Goal: Information Seeking & Learning: Learn about a topic

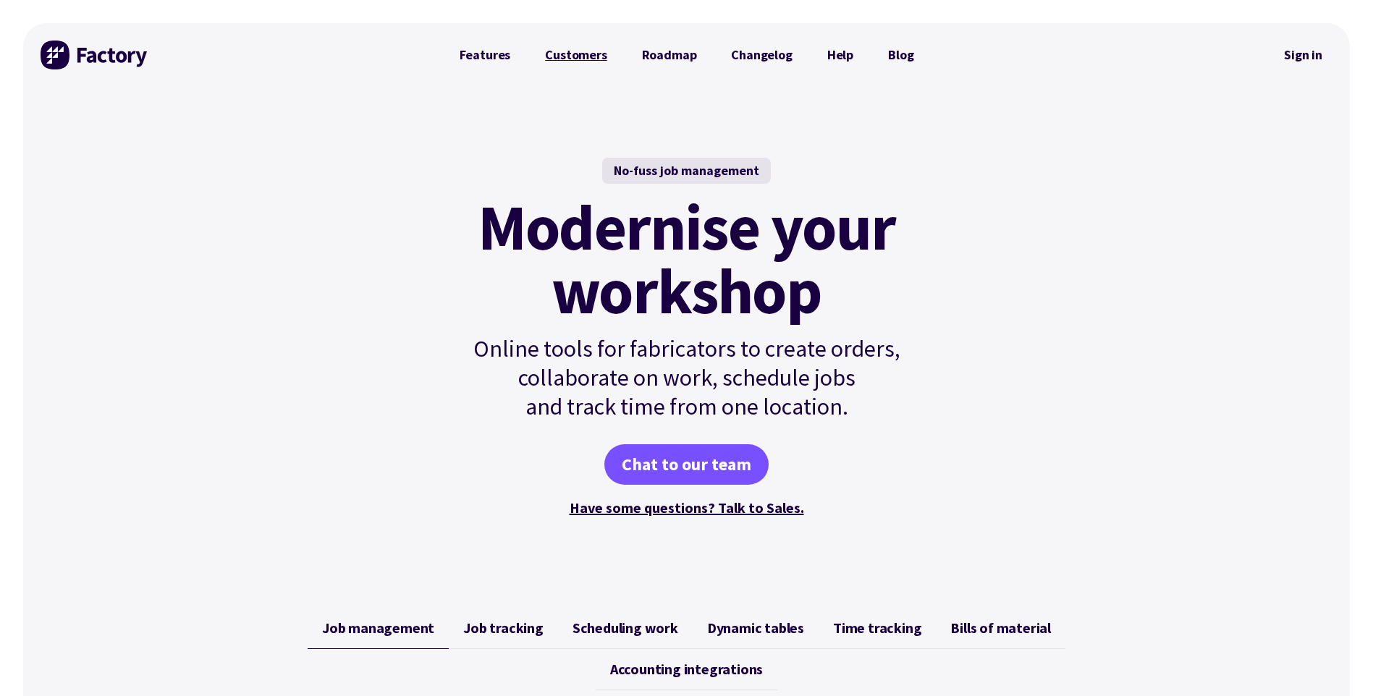
click at [574, 53] on link "Customers" at bounding box center [576, 55] width 96 height 29
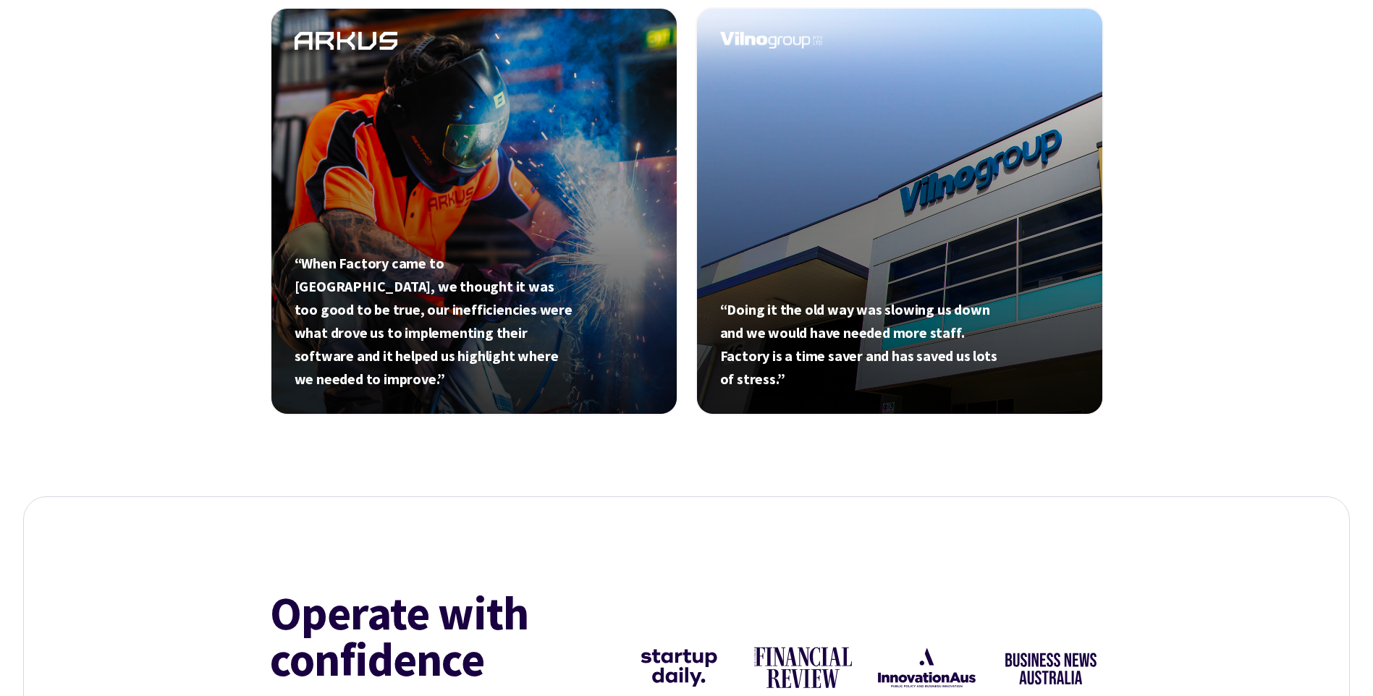
scroll to position [1520, 0]
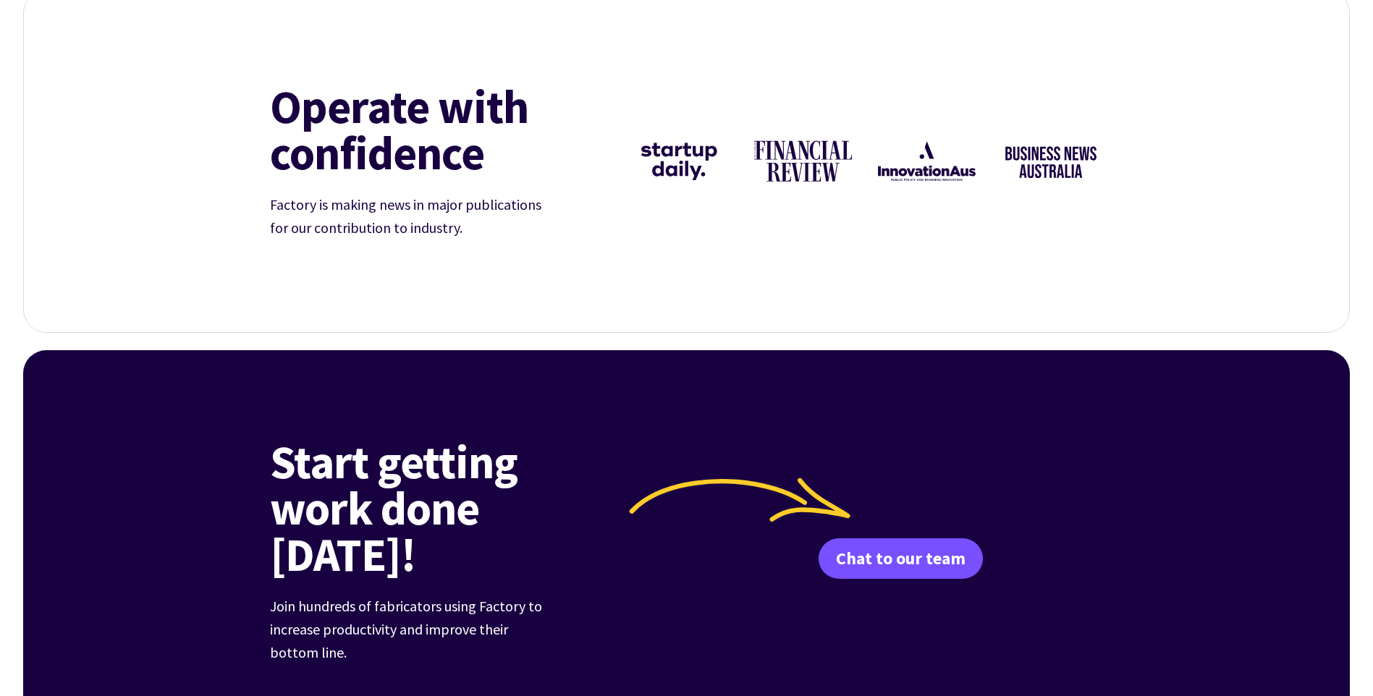
click at [799, 162] on img at bounding box center [803, 162] width 106 height 106
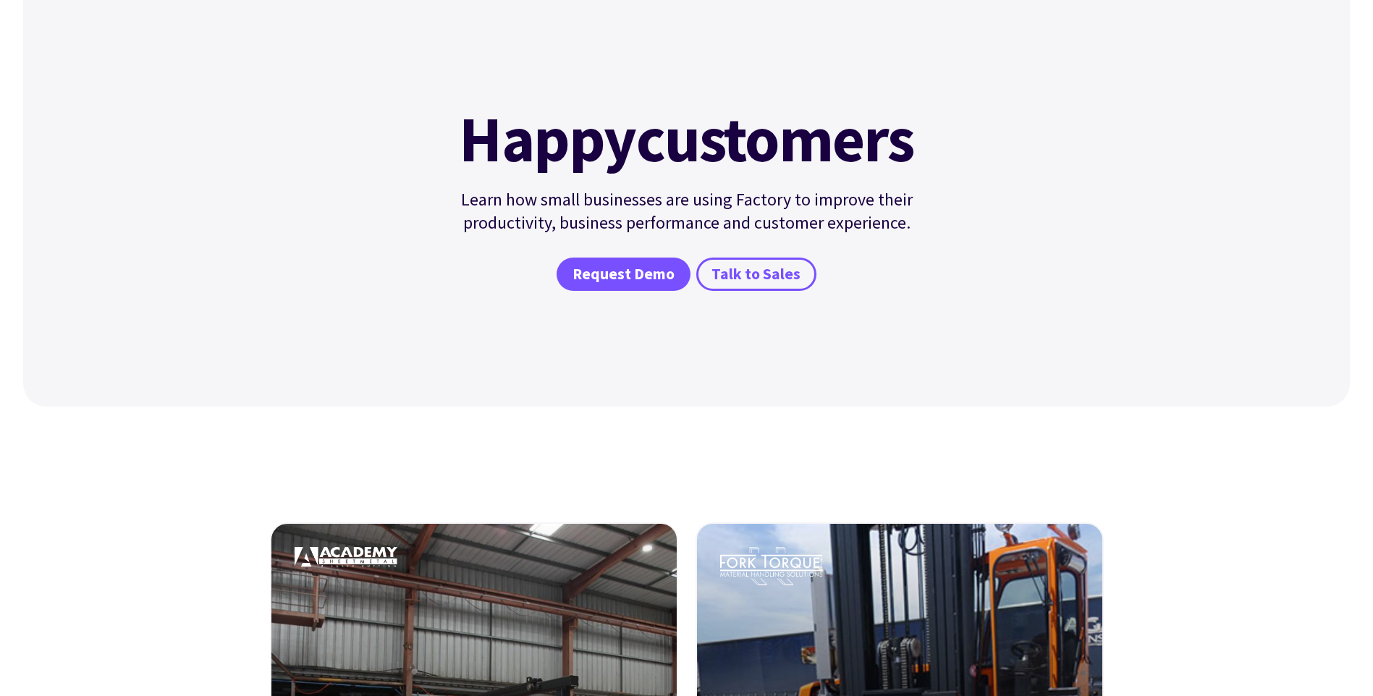
scroll to position [0, 0]
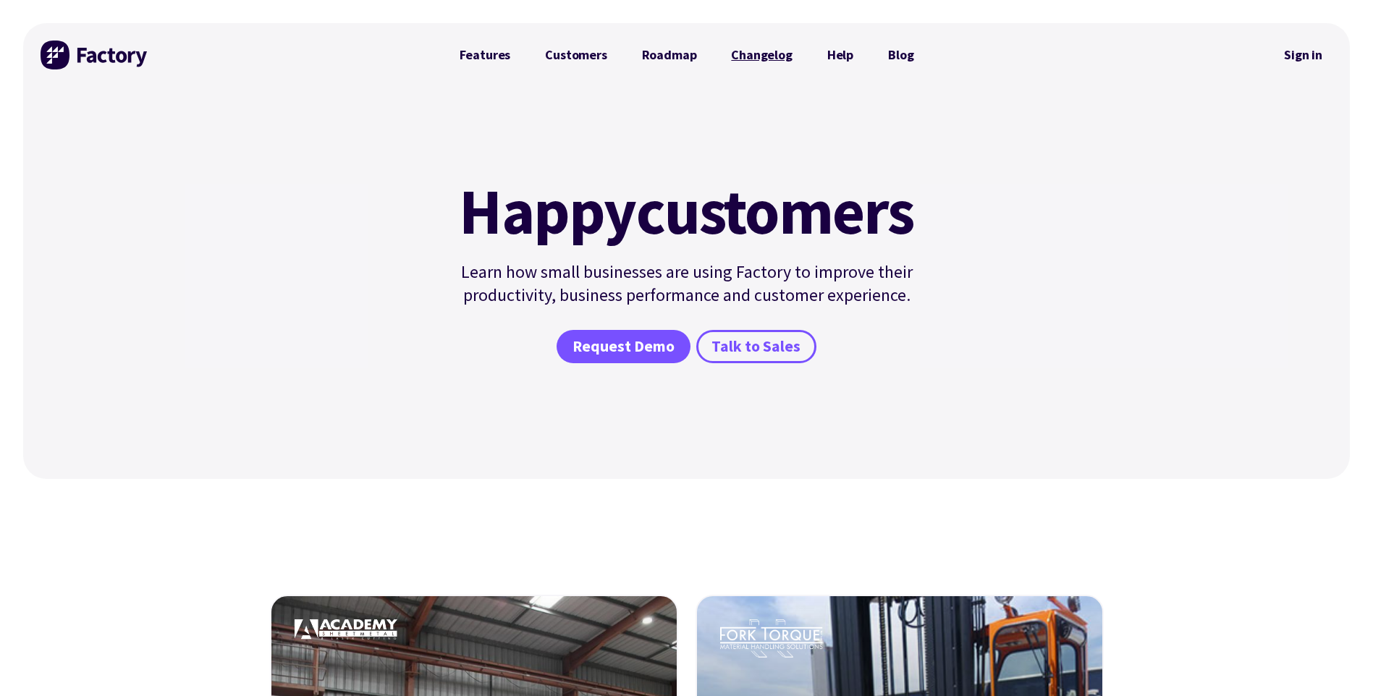
click at [769, 54] on link "Changelog" at bounding box center [762, 55] width 96 height 29
click at [901, 53] on link "Blog" at bounding box center [901, 55] width 60 height 29
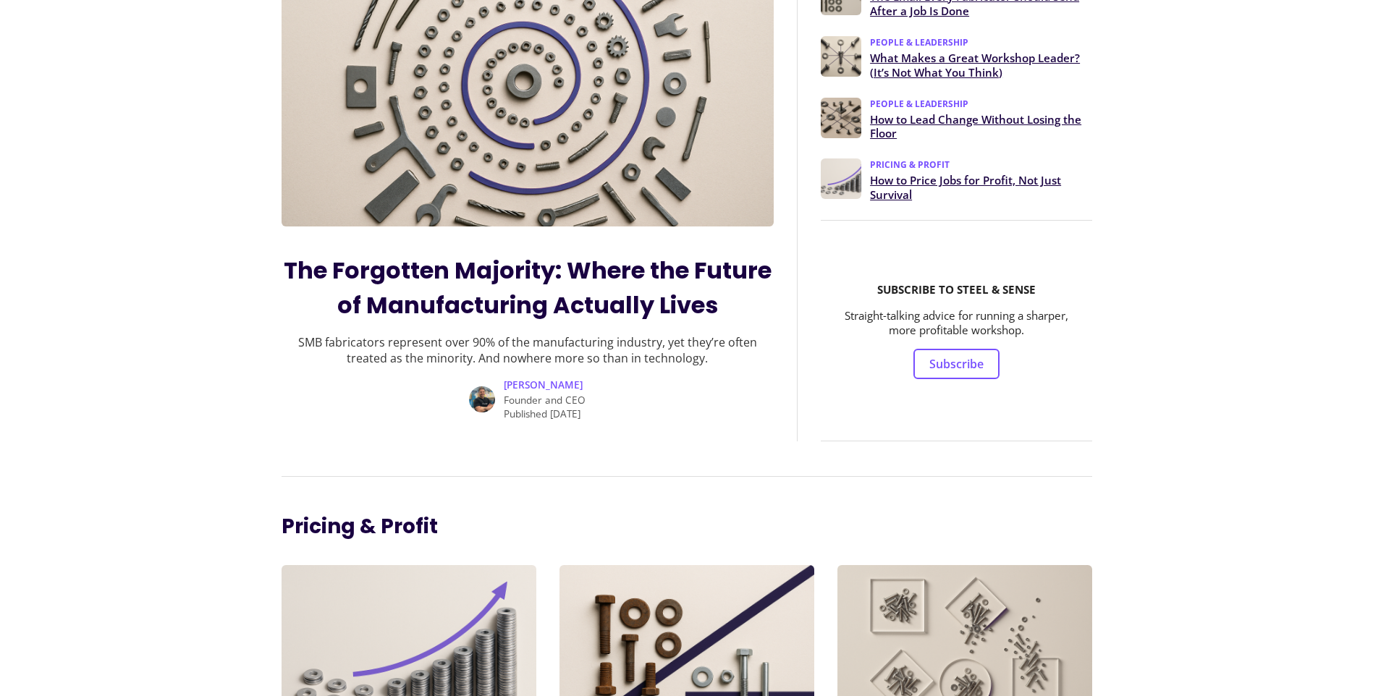
scroll to position [290, 0]
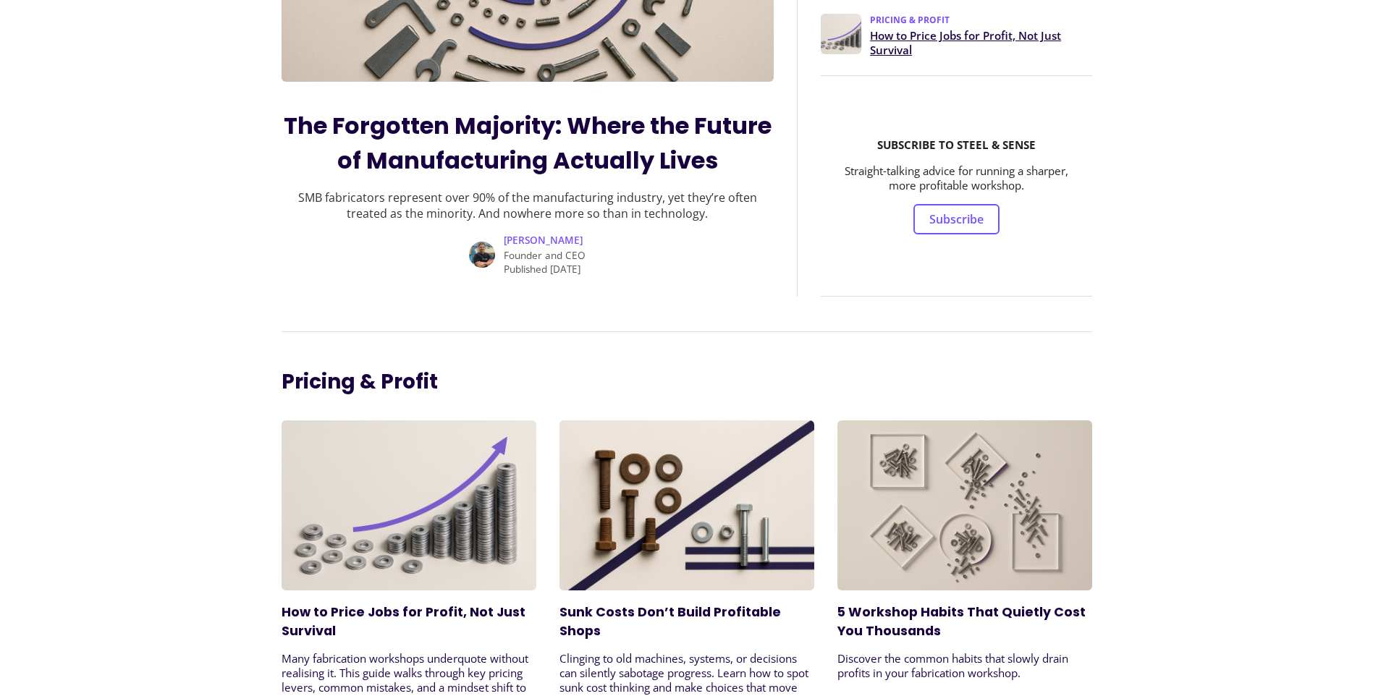
drag, startPoint x: 563, startPoint y: 238, endPoint x: 505, endPoint y: 238, distance: 57.9
click at [505, 238] on div "Paul Lutkajtis Founder and CEO Published July, 2025" at bounding box center [545, 254] width 82 height 43
drag, startPoint x: 505, startPoint y: 238, endPoint x: 591, endPoint y: 240, distance: 86.2
click at [595, 240] on div "Paul Lutkajtis Founder and CEO Published July, 2025" at bounding box center [528, 254] width 493 height 43
drag, startPoint x: 576, startPoint y: 240, endPoint x: 504, endPoint y: 237, distance: 72.5
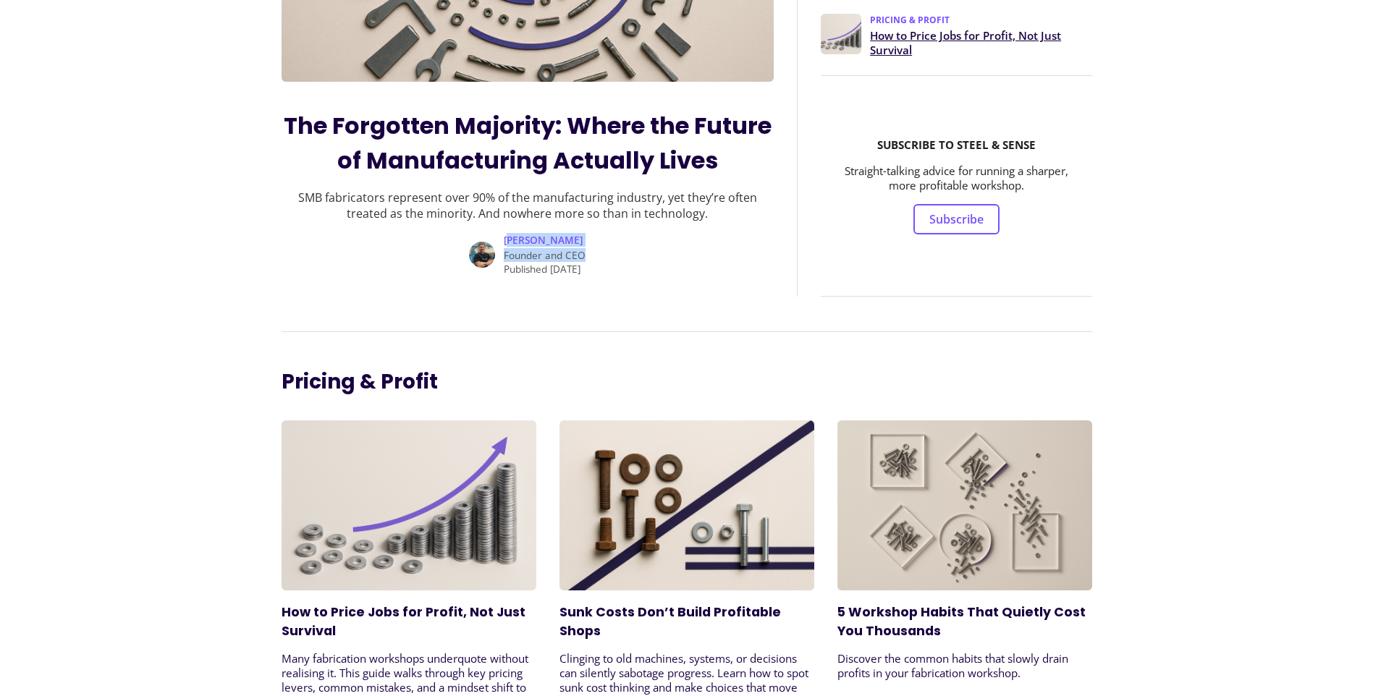
click at [504, 237] on div "Paul Lutkajtis Founder and CEO Published July, 2025" at bounding box center [545, 254] width 82 height 43
drag, startPoint x: 504, startPoint y: 237, endPoint x: 581, endPoint y: 238, distance: 77.5
click at [582, 238] on div "Paul Lutkajtis Founder and CEO Published July, 2025" at bounding box center [545, 254] width 82 height 43
drag, startPoint x: 568, startPoint y: 240, endPoint x: 502, endPoint y: 240, distance: 66.6
click at [504, 240] on div "Paul Lutkajtis Founder and CEO Published July, 2025" at bounding box center [545, 254] width 82 height 43
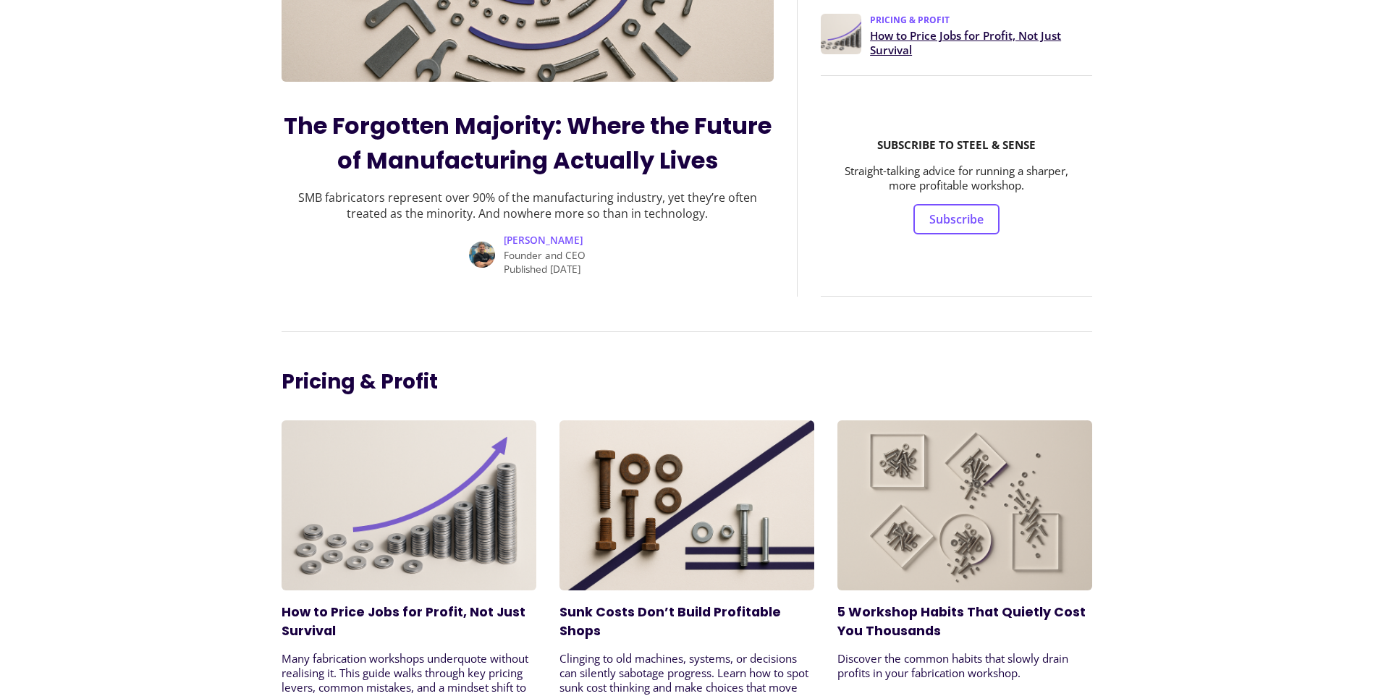
copy span "Paul Lutkajtis"
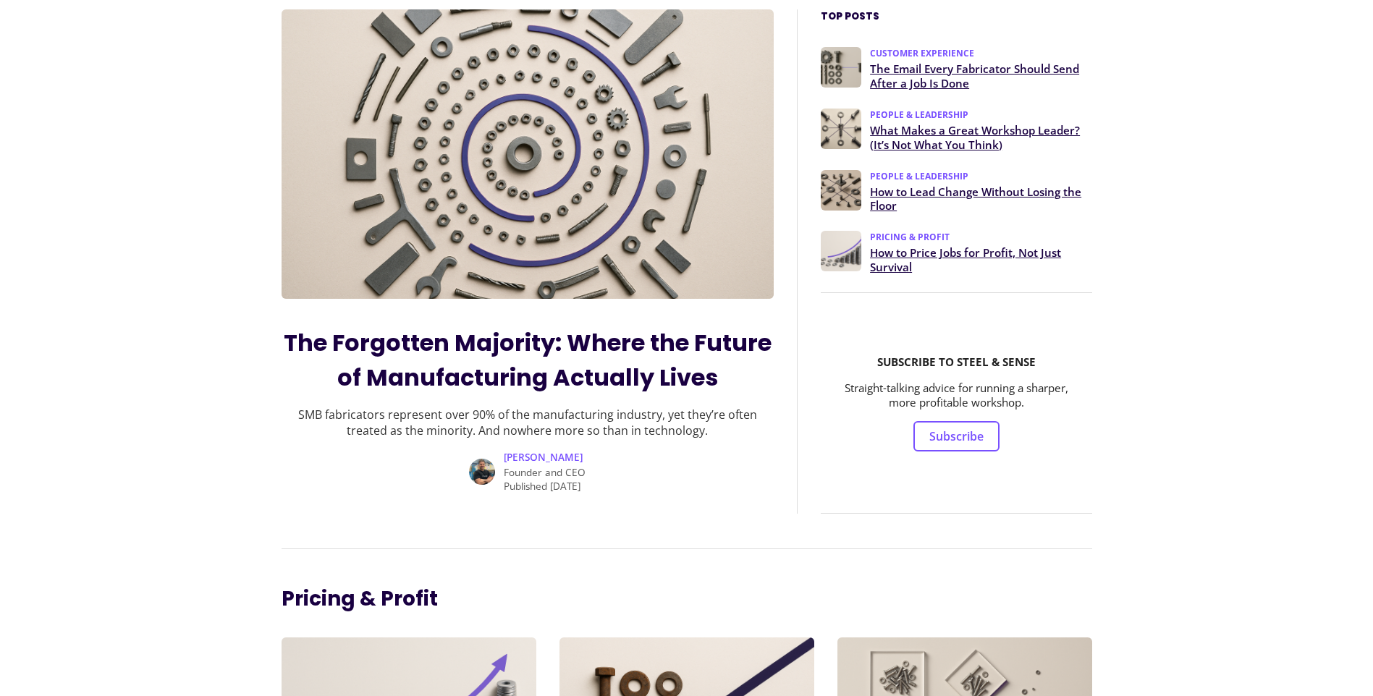
scroll to position [0, 0]
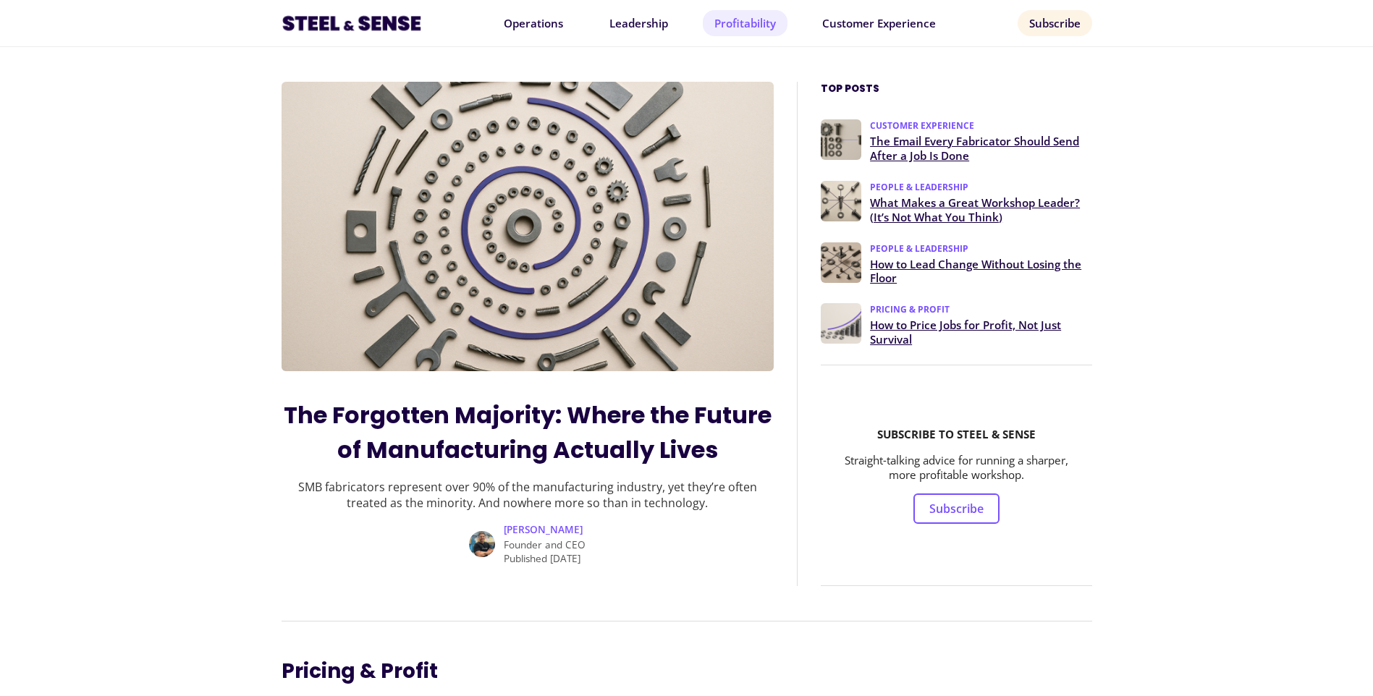
click at [745, 22] on link "Profitability" at bounding box center [745, 23] width 85 height 26
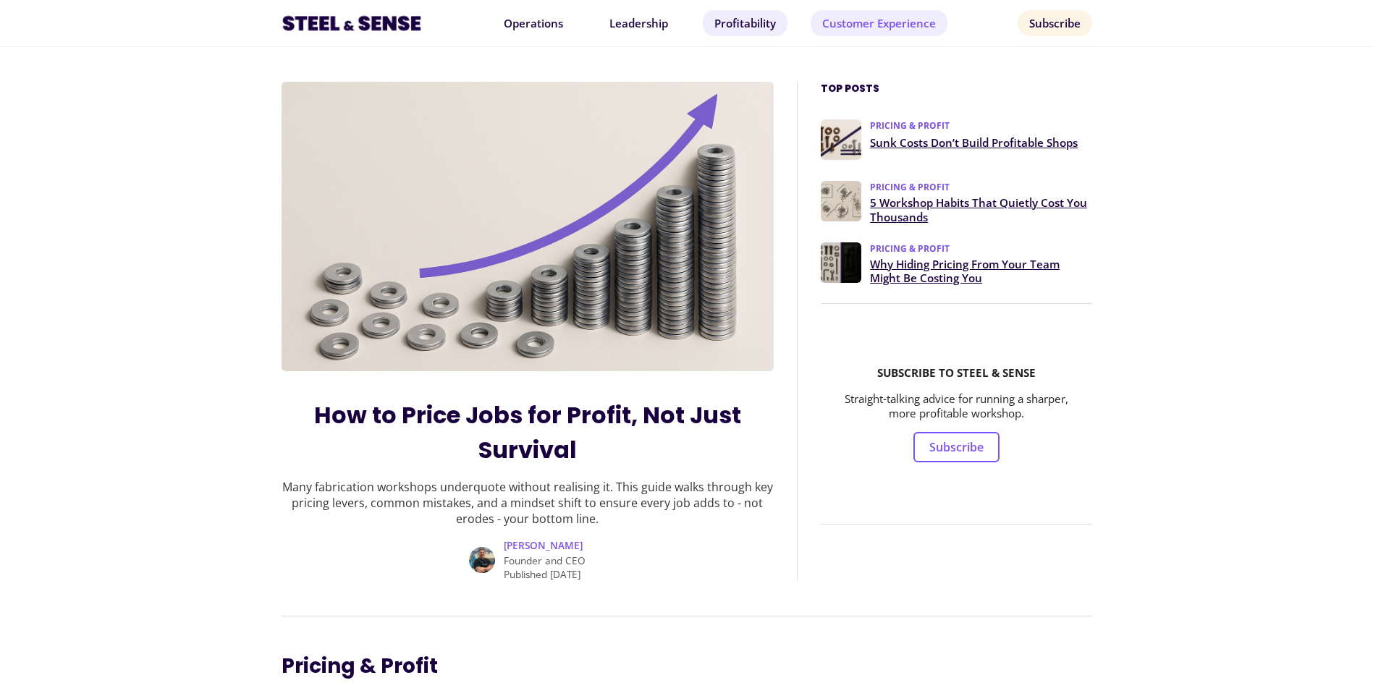
click at [887, 23] on link "Customer Experience" at bounding box center [879, 23] width 137 height 26
